Goal: Information Seeking & Learning: Learn about a topic

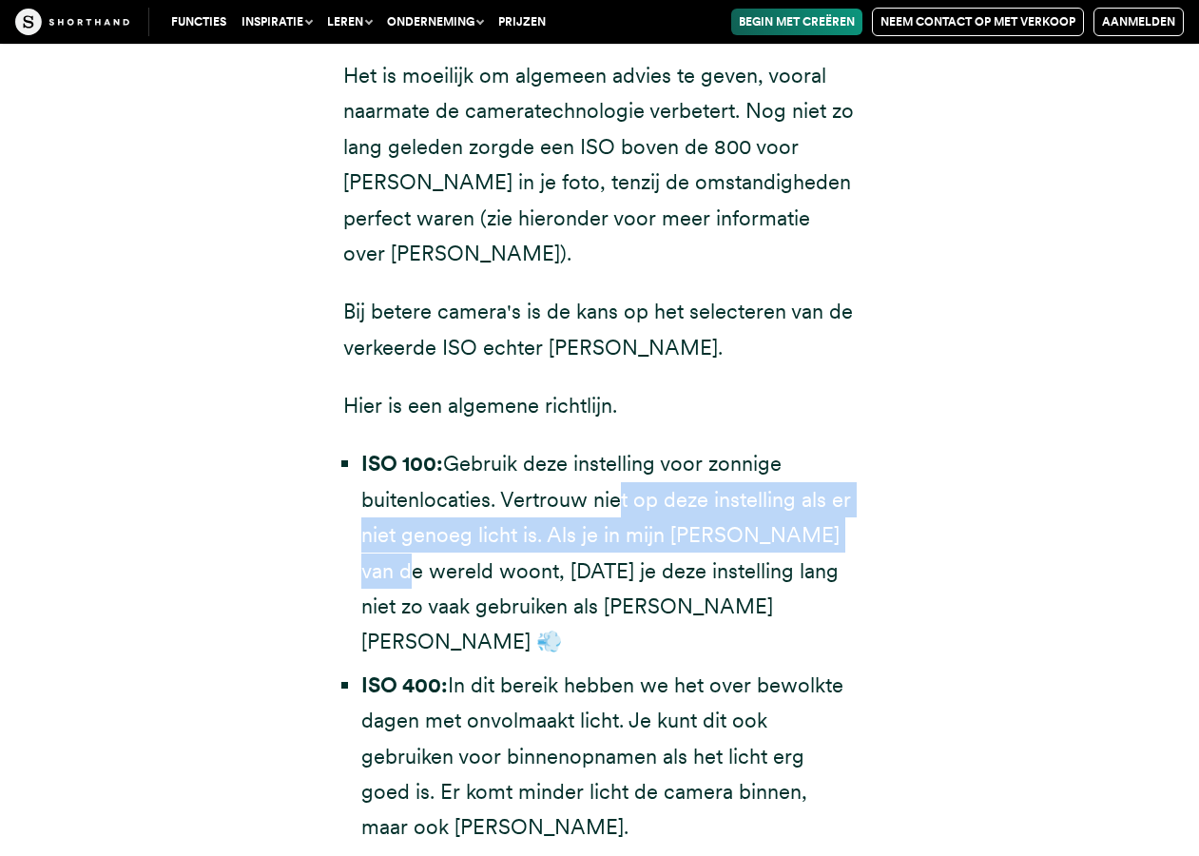
drag, startPoint x: 611, startPoint y: 219, endPoint x: 858, endPoint y: 254, distance: 249.8
click at [858, 254] on div "Het is moeilijk om algemeen advies te geven, vooral naarmate de cameratechnolog…" at bounding box center [600, 595] width 590 height 1179
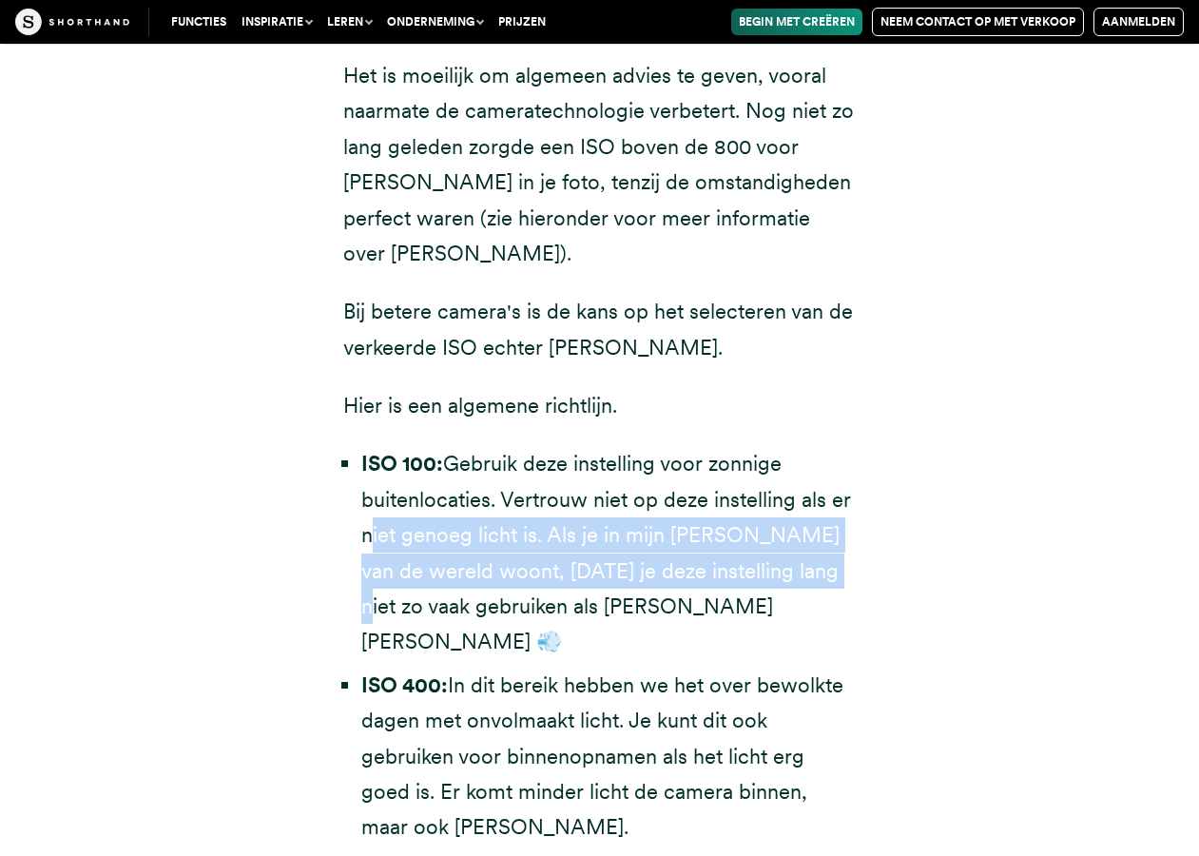
drag, startPoint x: 841, startPoint y: 273, endPoint x: 341, endPoint y: 263, distance: 499.5
click at [341, 263] on div "Het is moeilijk om algemeen advies te geven, vooral naarmate de cameratechnolog…" at bounding box center [600, 595] width 590 height 1179
click at [470, 451] on font "Gebruik deze instelling voor zonnige buitenlocaties. Vertrouw niet op deze inst…" at bounding box center [606, 552] width 490 height 203
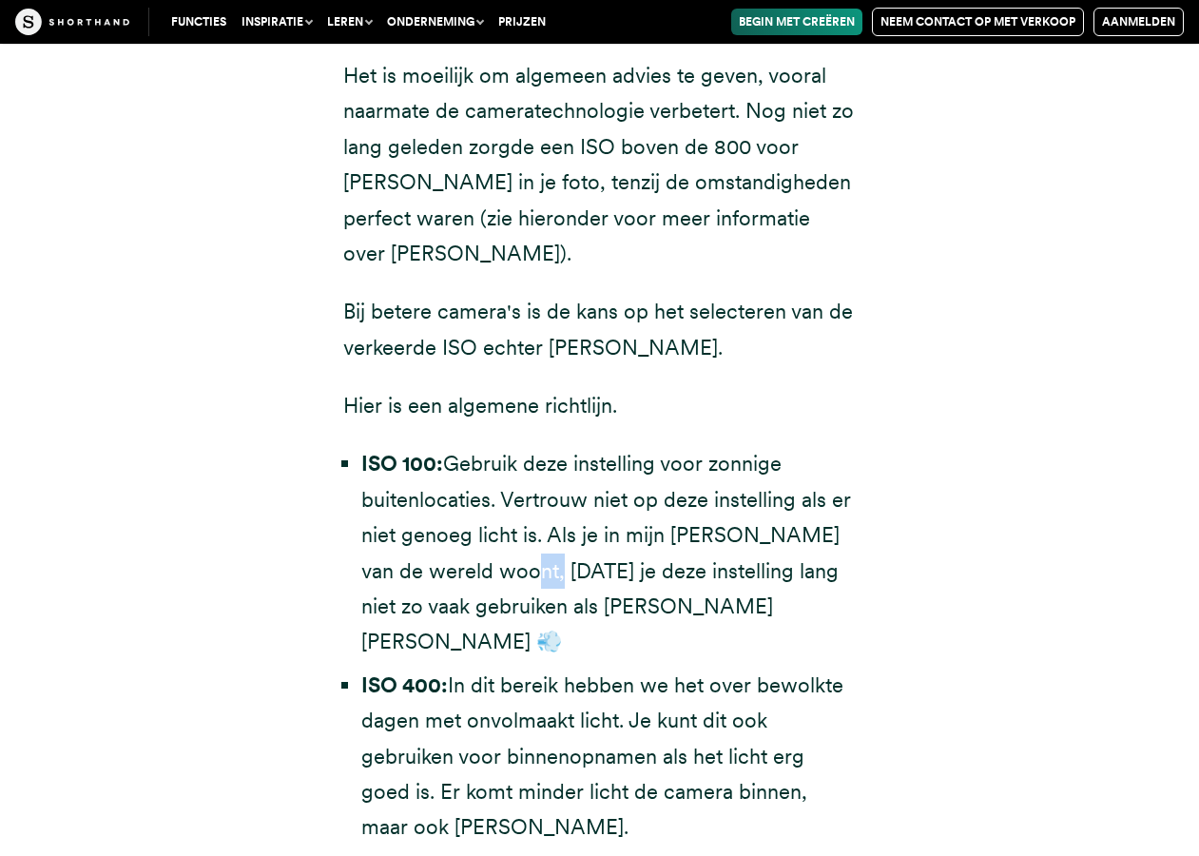
click at [470, 451] on font "Gebruik deze instelling voor zonnige buitenlocaties. Vertrouw niet op deze inst…" at bounding box center [606, 552] width 490 height 203
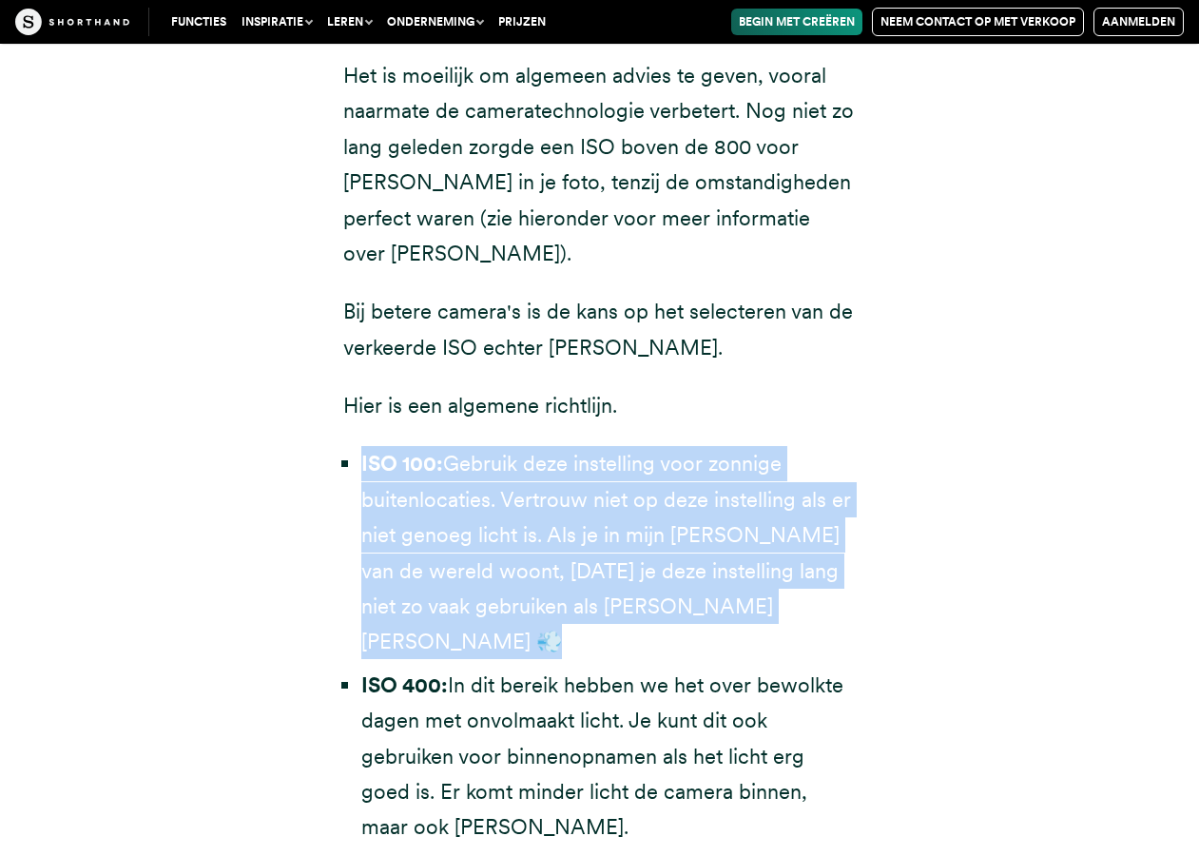
click at [470, 451] on font "Gebruik deze instelling voor zonnige buitenlocaties. Vertrouw niet op deze inst…" at bounding box center [606, 552] width 490 height 203
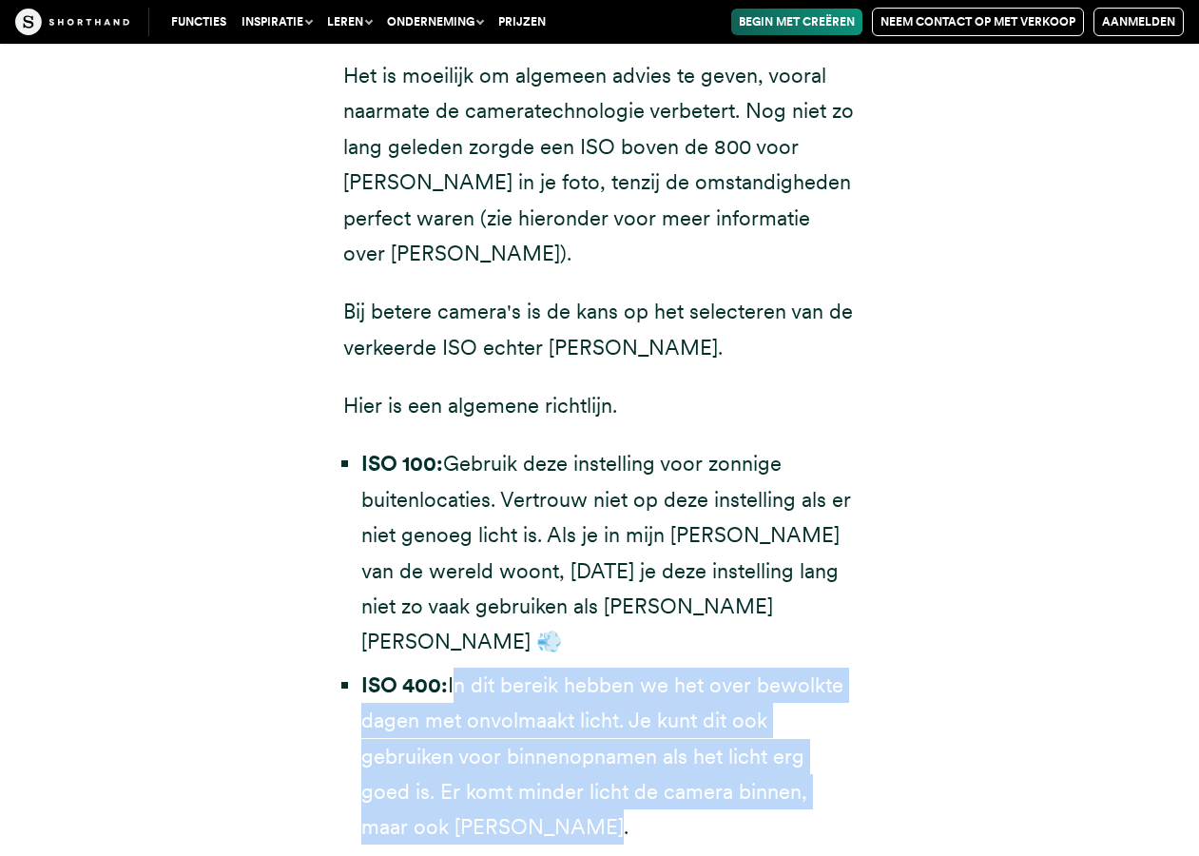
drag, startPoint x: 456, startPoint y: 363, endPoint x: 886, endPoint y: 509, distance: 454.8
click at [886, 509] on div "Het is moeilijk om algemeen advies te geven, vooral naarmate de cameratechnolog…" at bounding box center [600, 595] width 590 height 1179
click at [807, 672] on font "In dit bereik hebben we het over bewolkte dagen met onvolmaakt licht. Je kunt d…" at bounding box center [602, 755] width 482 height 167
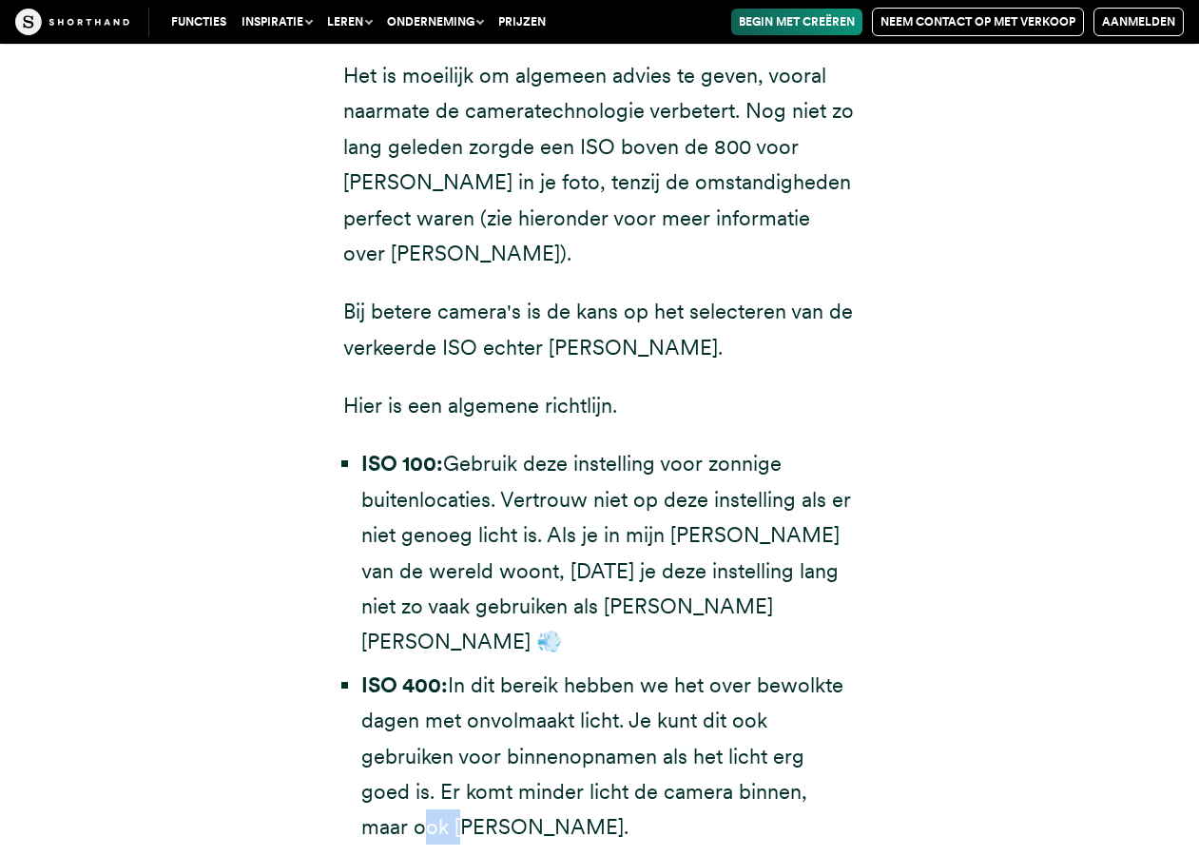
click at [807, 672] on font "In dit bereik hebben we het over bewolkte dagen met onvolmaakt licht. Je kunt d…" at bounding box center [602, 755] width 482 height 167
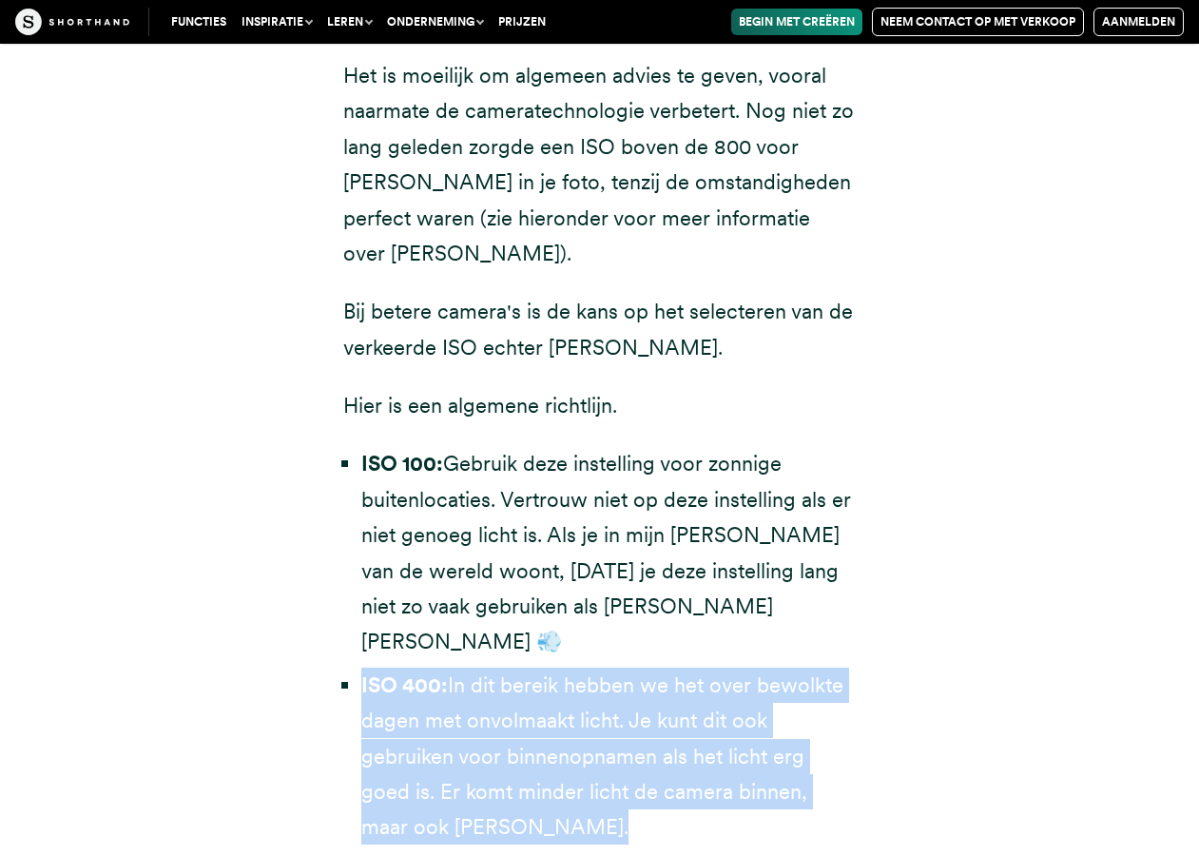
click at [807, 672] on font "In dit bereik hebben we het over bewolkte dagen met onvolmaakt licht. Je kunt d…" at bounding box center [602, 755] width 482 height 167
click at [765, 672] on font "In dit bereik hebben we het over bewolkte dagen met onvolmaakt licht. Je kunt d…" at bounding box center [602, 755] width 482 height 167
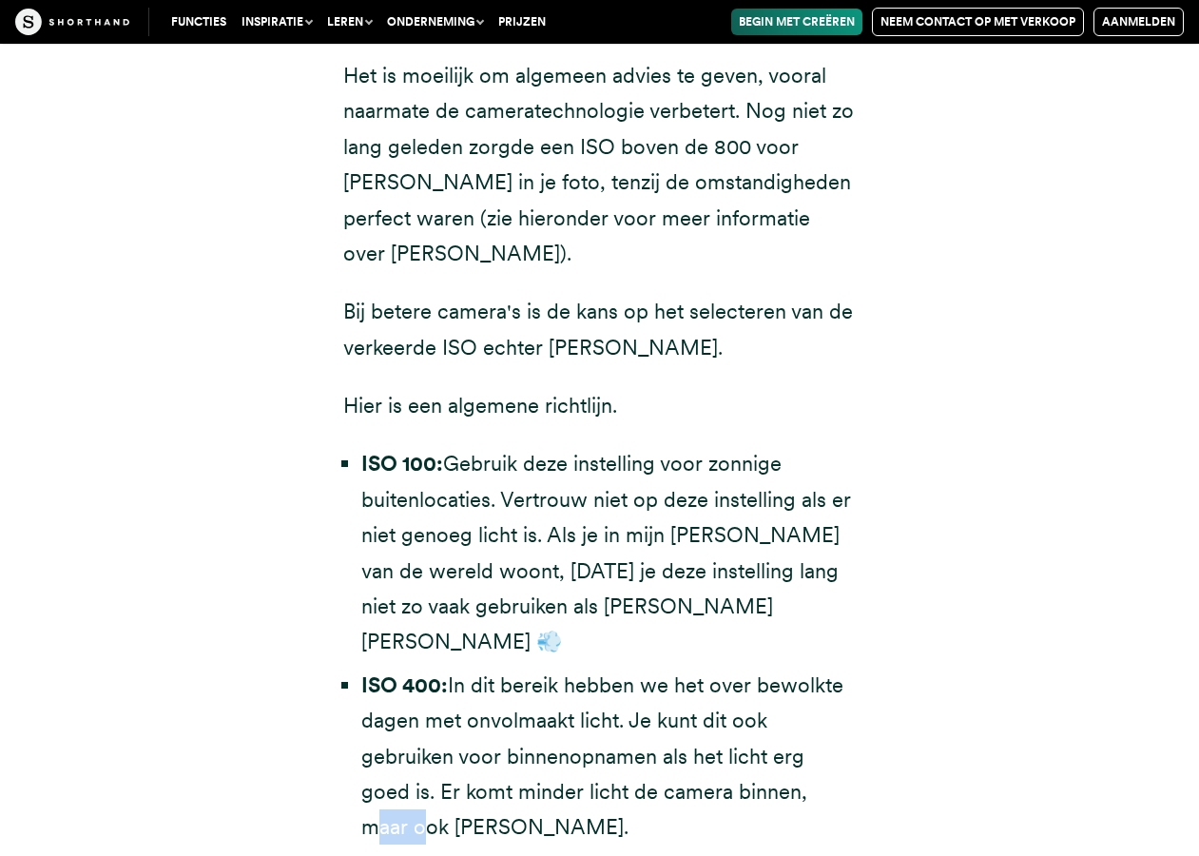
click at [765, 672] on font "In dit bereik hebben we het over bewolkte dagen met onvolmaakt licht. Je kunt d…" at bounding box center [602, 755] width 482 height 167
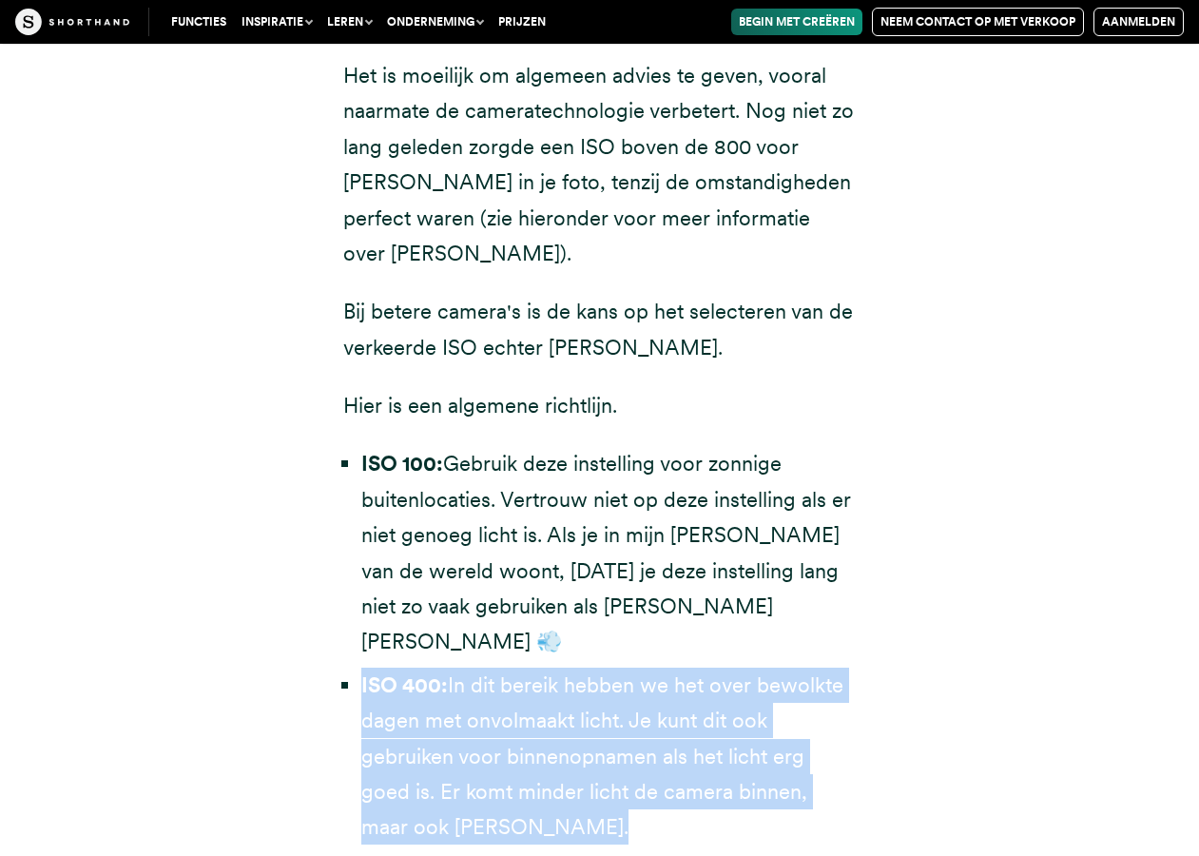
click at [765, 672] on font "In dit bereik hebben we het over bewolkte dagen met onvolmaakt licht. Je kunt d…" at bounding box center [602, 755] width 482 height 167
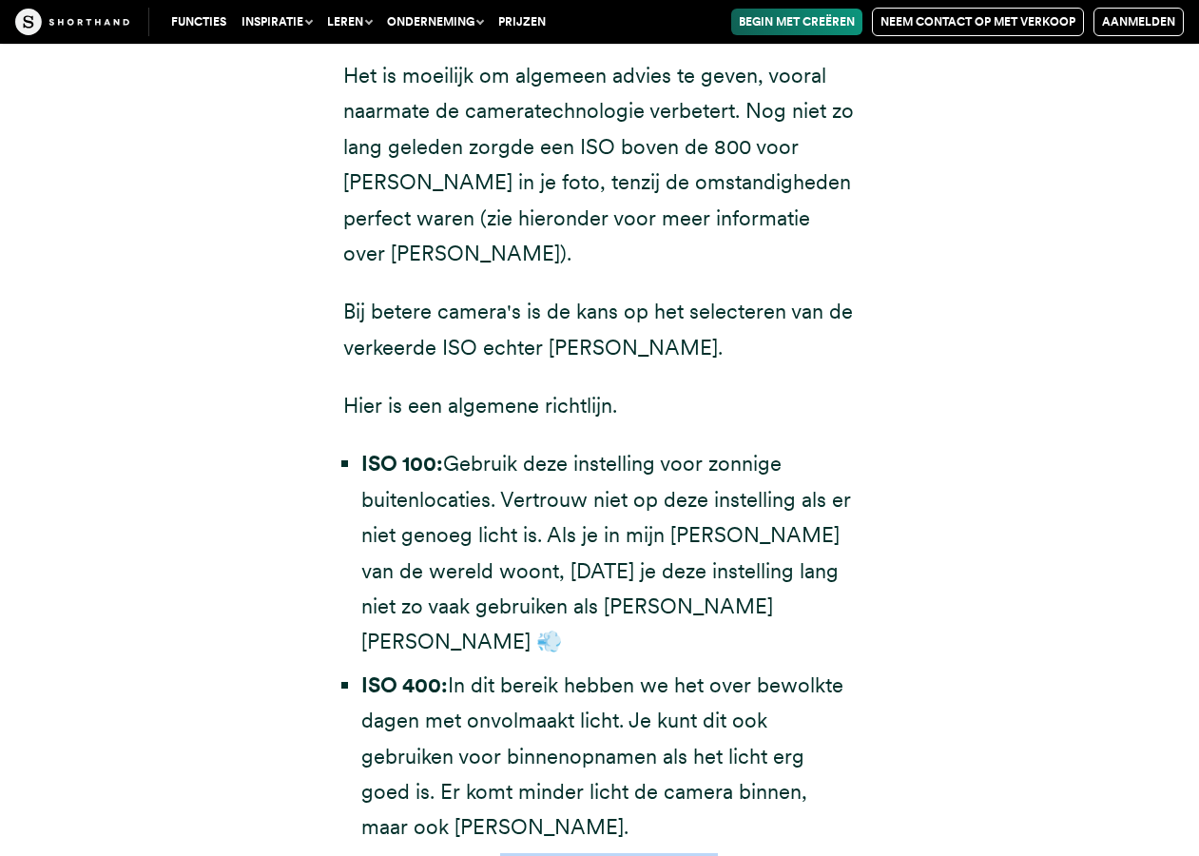
drag, startPoint x: 494, startPoint y: 549, endPoint x: 689, endPoint y: 649, distance: 219.1
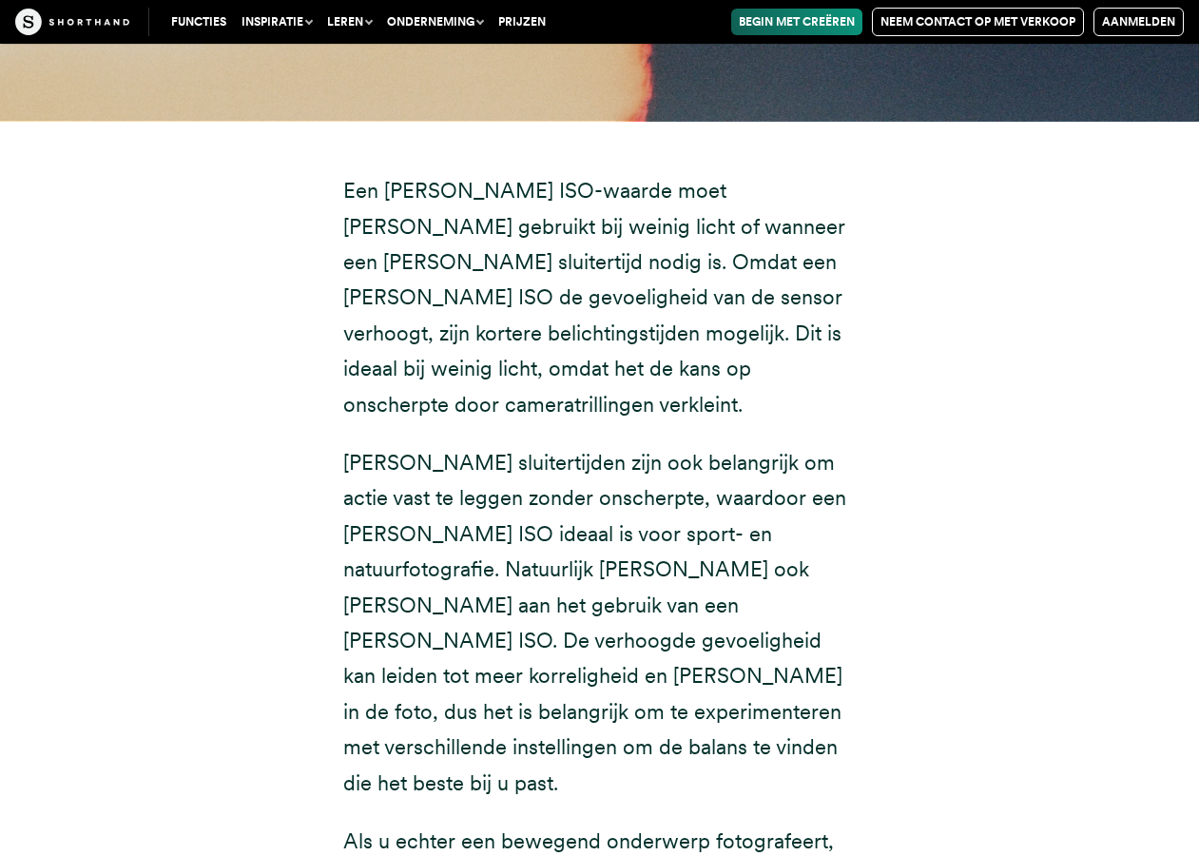
scroll to position [11660, 0]
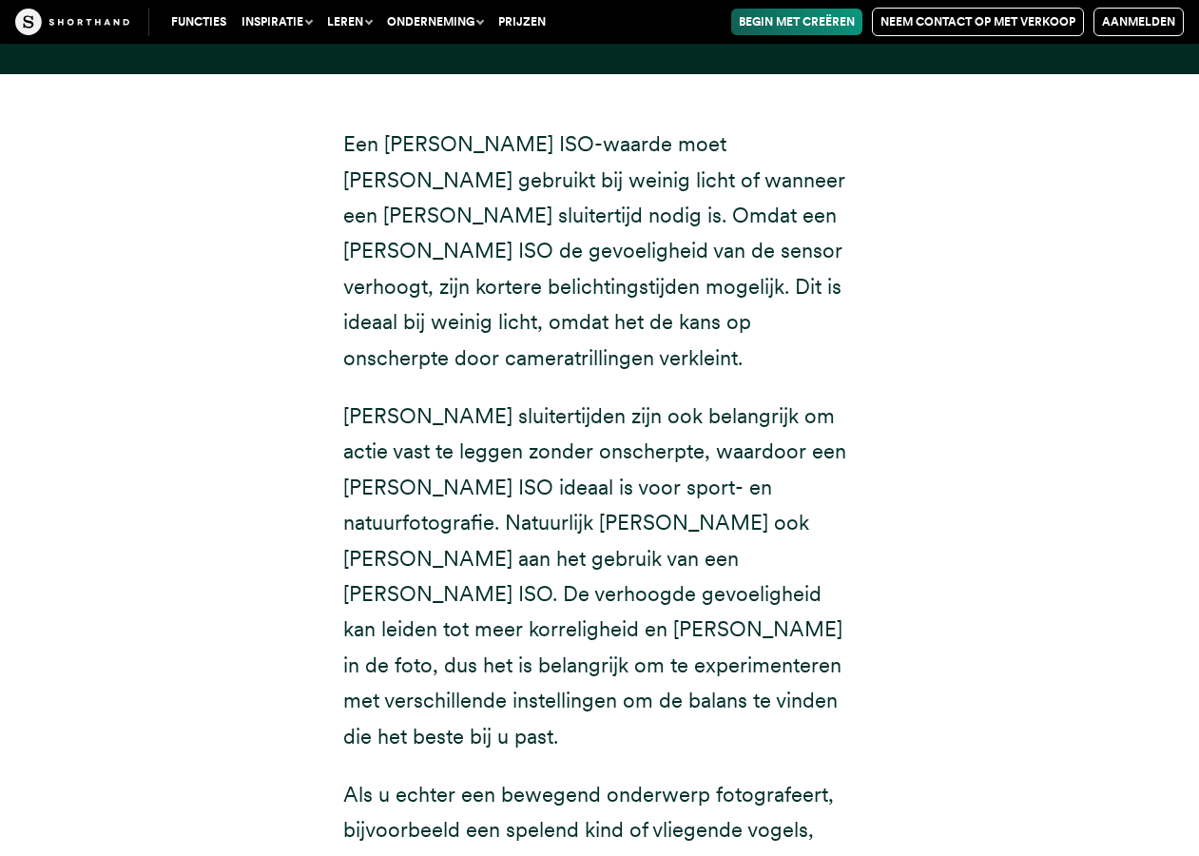
drag, startPoint x: 445, startPoint y: 415, endPoint x: 942, endPoint y: 513, distance: 506.1
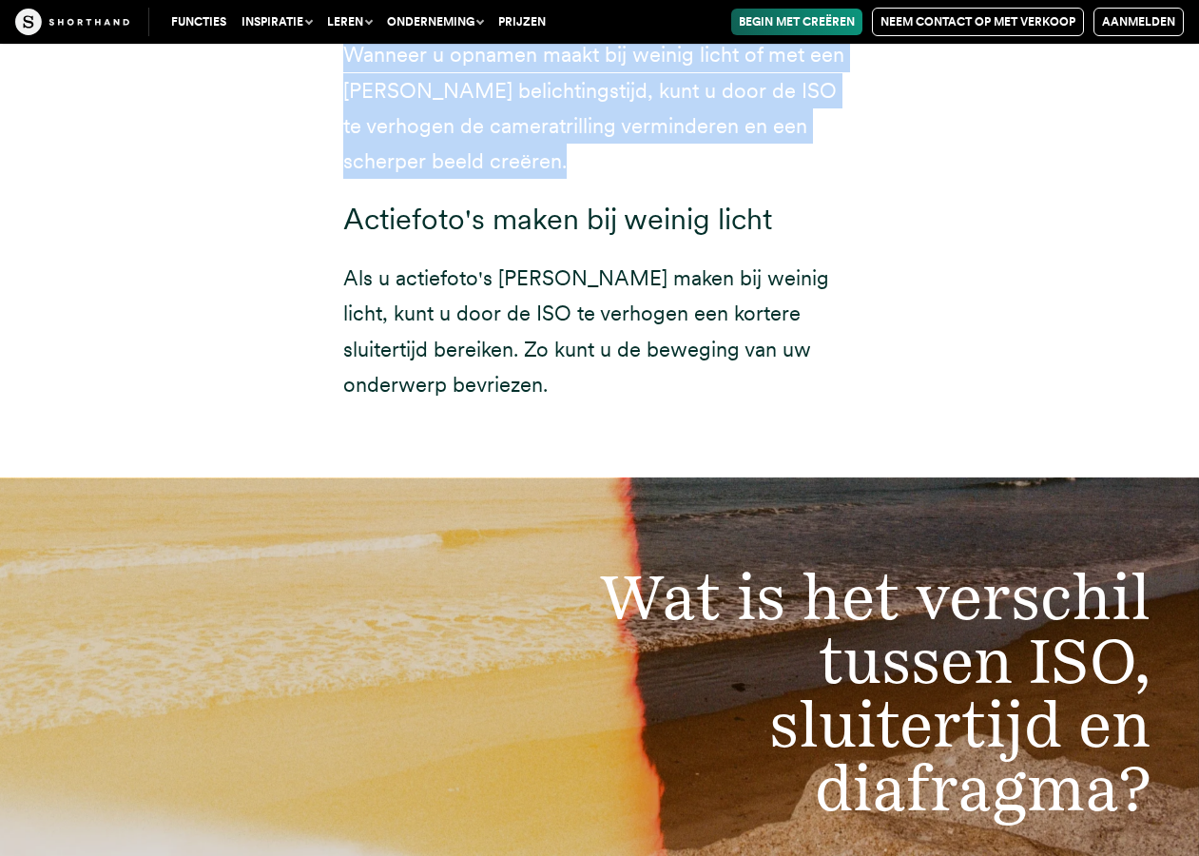
scroll to position [12897, 0]
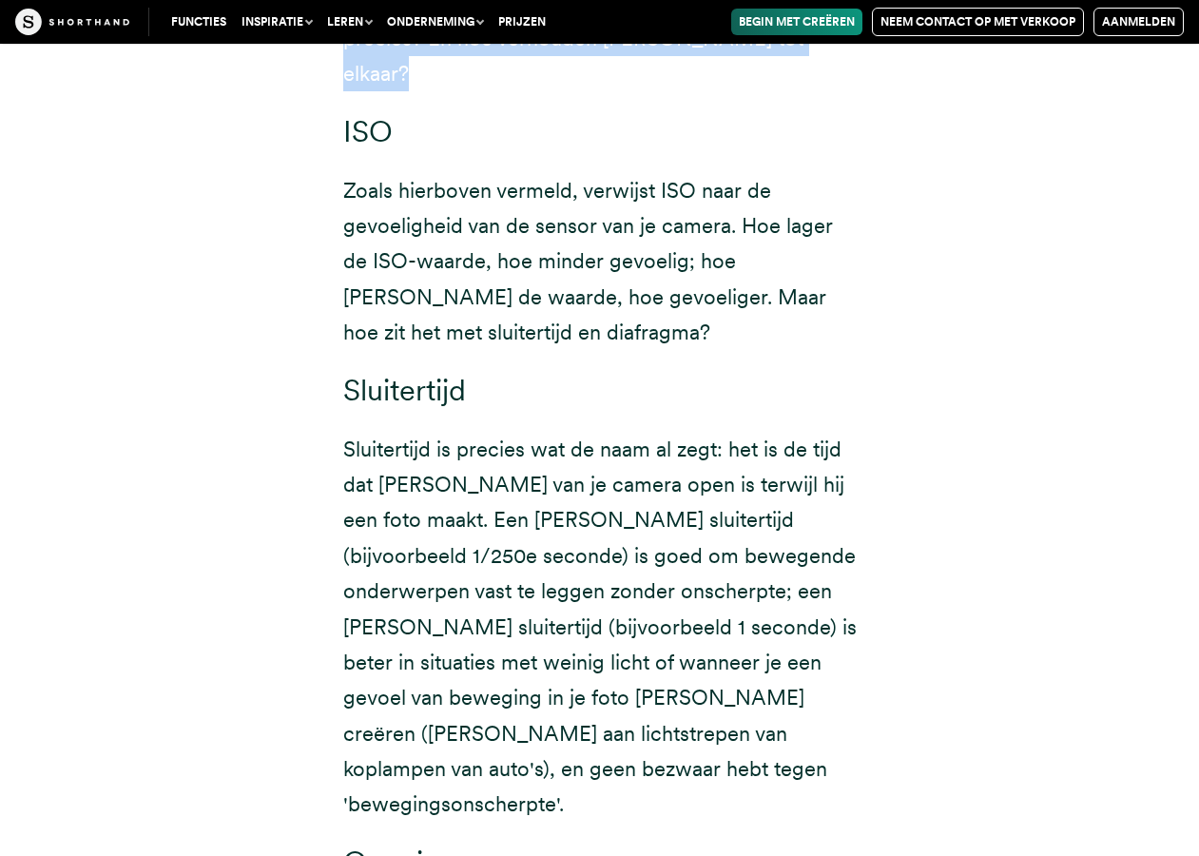
scroll to position [14038, 0]
